Goal: Information Seeking & Learning: Learn about a topic

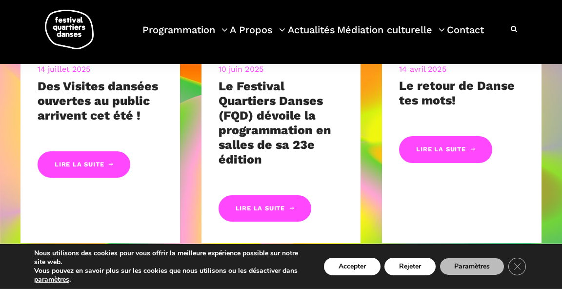
scroll to position [455, 0]
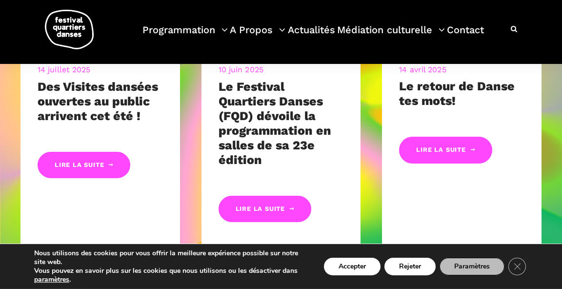
click at [101, 162] on link "Lire la suite" at bounding box center [84, 165] width 93 height 27
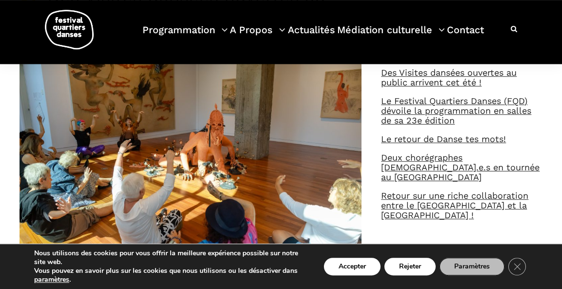
scroll to position [372, 0]
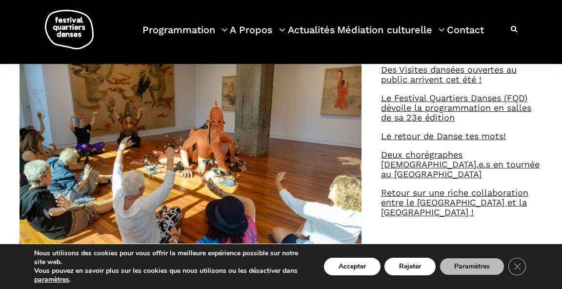
click at [538, 150] on link "Deux chorégraphes [DEMOGRAPHIC_DATA].e.s en tournée au [GEOGRAPHIC_DATA]" at bounding box center [460, 164] width 159 height 30
click at [538, 149] on link "Deux chorégraphes [DEMOGRAPHIC_DATA].e.s en tournée au [GEOGRAPHIC_DATA]" at bounding box center [460, 164] width 159 height 30
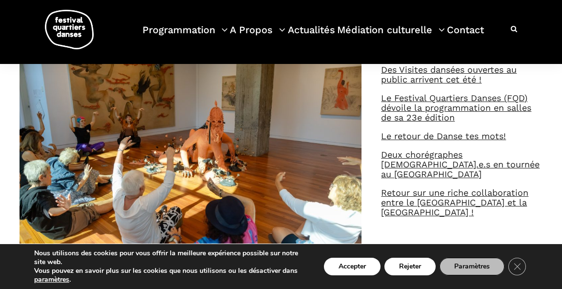
click at [538, 149] on link "Deux chorégraphes [DEMOGRAPHIC_DATA].e.s en tournée au [GEOGRAPHIC_DATA]" at bounding box center [460, 164] width 159 height 30
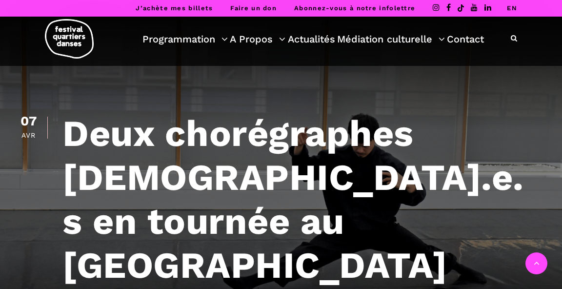
scroll to position [169, 0]
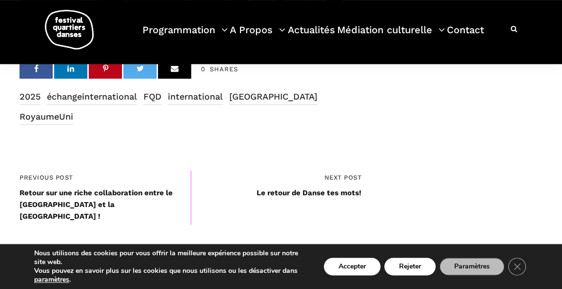
scroll to position [1057, 0]
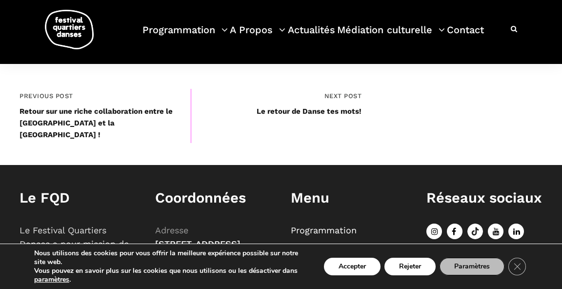
click at [338, 225] on link "Programmation" at bounding box center [324, 230] width 66 height 10
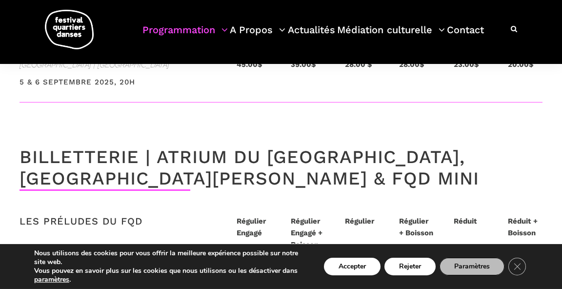
scroll to position [2172, 0]
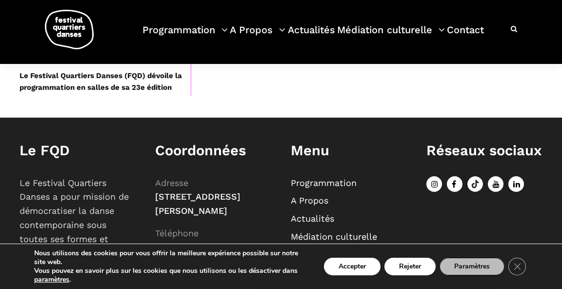
scroll to position [1029, 0]
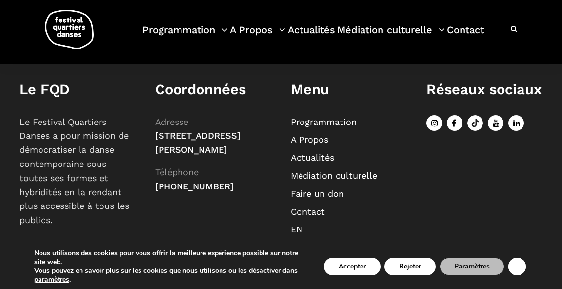
click at [520, 269] on icon "Close GDPR Cookie Banner" at bounding box center [517, 266] width 18 height 15
